Goal: Task Accomplishment & Management: Use online tool/utility

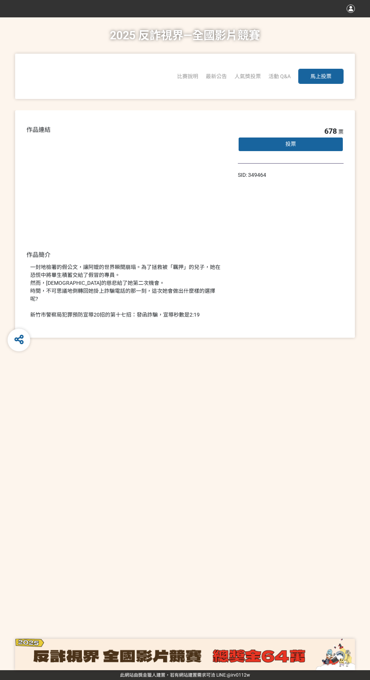
click at [50, 324] on div "作品連結 作品簡介 一封地檢署的假公文，讓阿嬤的世界瞬間崩塌。為了拯救被「羈押」的兒子，她在恐慌中將畢生積蓄交給了假冒的專員。 然而，神明的慈悲給了她第二次機…" at bounding box center [185, 223] width 340 height 227
click at [65, 307] on div "一封地檢署的假公文，讓阿嬤的世界瞬間崩塌。為了拯救被「羈押」的兒子，她在恐慌中將畢生積蓄交給了假冒的專員。 然而，神明的慈悲給了她第二次機會。 時間，不可思議…" at bounding box center [126, 291] width 193 height 56
click at [304, 146] on div "投票" at bounding box center [291, 144] width 106 height 15
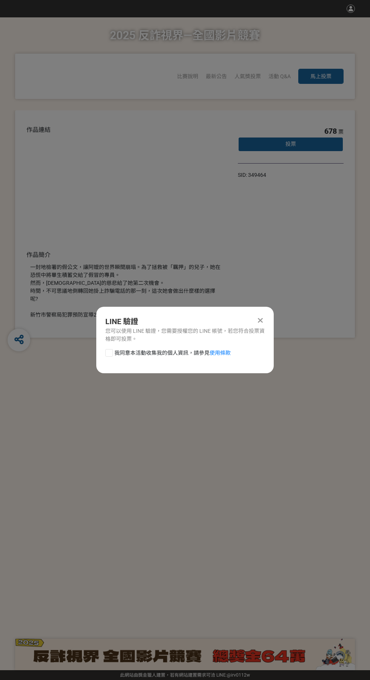
click at [111, 353] on div at bounding box center [109, 353] width 8 height 8
checkbox input "true"
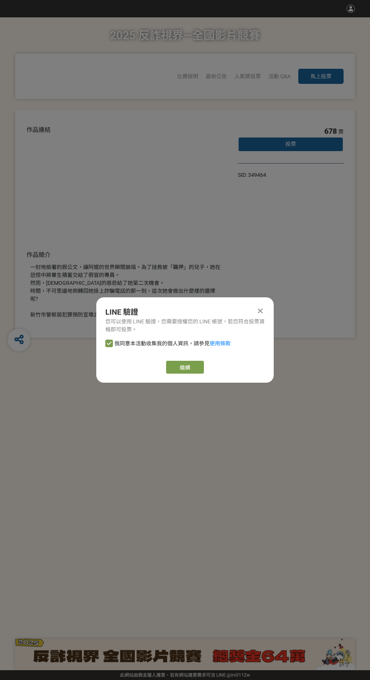
click at [200, 373] on link "繼續" at bounding box center [185, 367] width 38 height 13
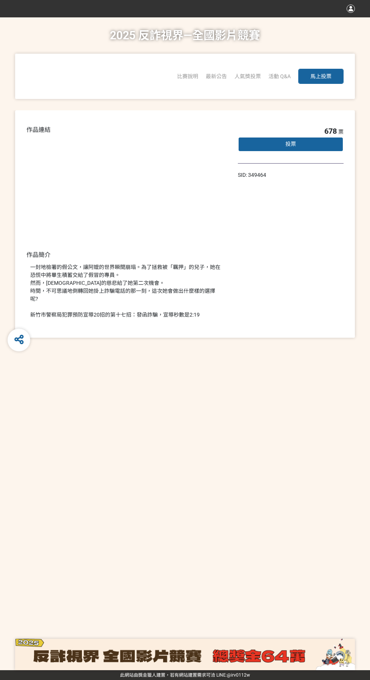
click at [294, 145] on span "投票" at bounding box center [291, 144] width 11 height 6
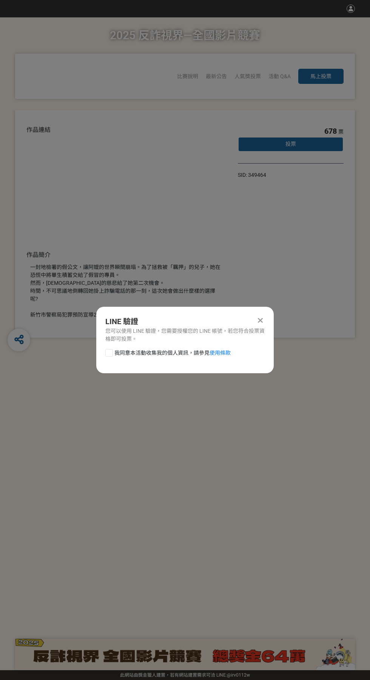
click at [109, 351] on div at bounding box center [109, 353] width 8 height 8
checkbox input "true"
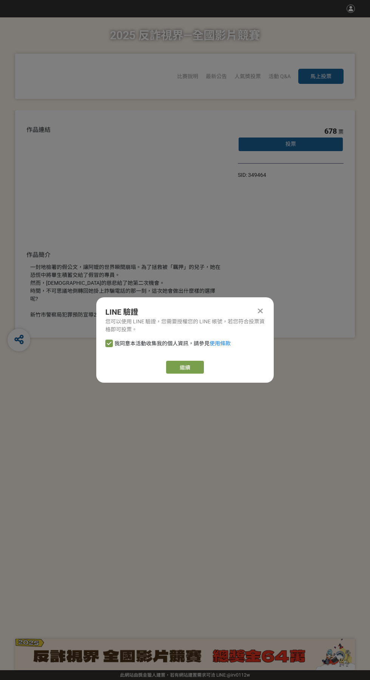
click at [196, 373] on link "繼續" at bounding box center [185, 367] width 38 height 13
